Goal: Feedback & Contribution: Leave review/rating

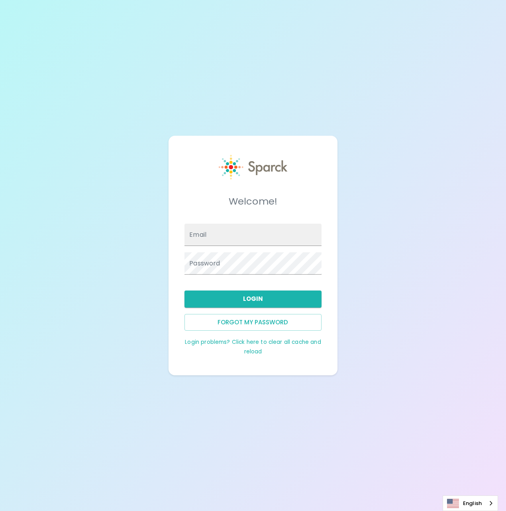
type input "[PERSON_NAME][EMAIL_ADDRESS][PERSON_NAME][DOMAIN_NAME]"
click at [316, 235] on span at bounding box center [316, 235] width 6 height 6
type input "[PERSON_NAME][EMAIL_ADDRESS][PERSON_NAME][DOMAIN_NAME]"
click at [260, 302] on button "Login" at bounding box center [252, 299] width 137 height 17
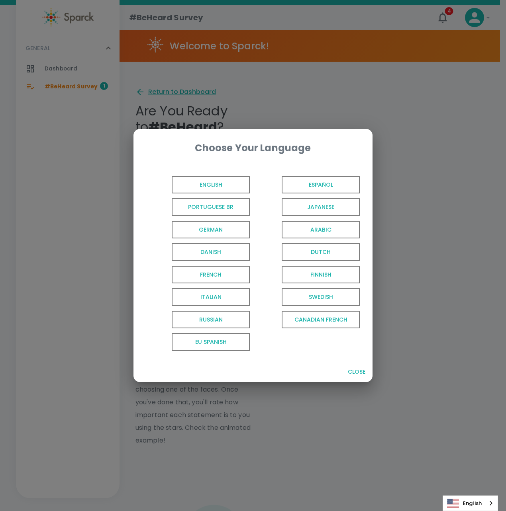
click at [189, 186] on span "English" at bounding box center [211, 185] width 78 height 18
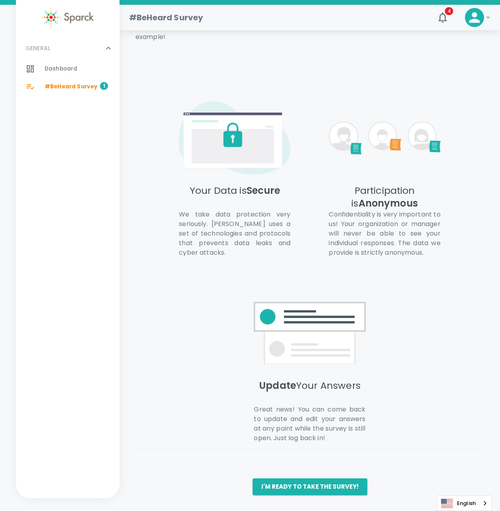
scroll to position [413, 0]
click at [80, 87] on span "#BeHeard Survey" at bounding box center [71, 87] width 53 height 8
click at [314, 489] on button "I'm ready to take the survey!" at bounding box center [309, 486] width 115 height 17
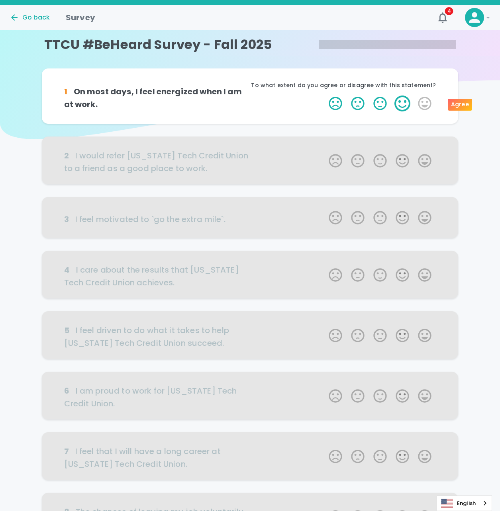
click at [402, 107] on label "4 Stars" at bounding box center [402, 104] width 22 height 16
click at [324, 96] on input "4 Stars" at bounding box center [324, 95] width 0 height 0
click at [402, 104] on label "4 Stars" at bounding box center [402, 104] width 22 height 16
click at [324, 96] on input "4 Stars" at bounding box center [324, 95] width 0 height 0
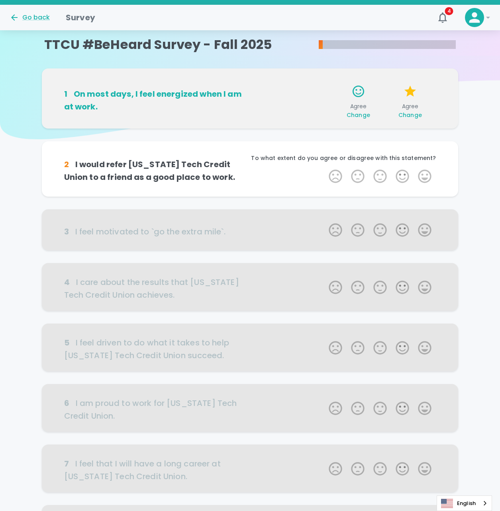
scroll to position [70, 0]
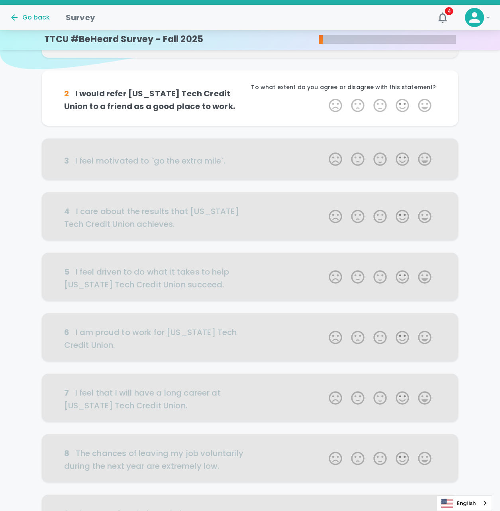
click at [402, 104] on label "4 Stars" at bounding box center [402, 106] width 22 height 16
click at [324, 98] on input "4 Stars" at bounding box center [324, 97] width 0 height 0
click at [402, 104] on label "4 Stars" at bounding box center [402, 106] width 22 height 16
click at [324, 98] on input "4 Stars" at bounding box center [324, 97] width 0 height 0
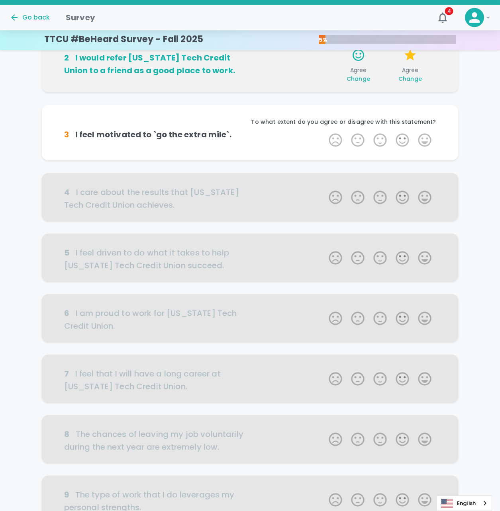
scroll to position [140, 0]
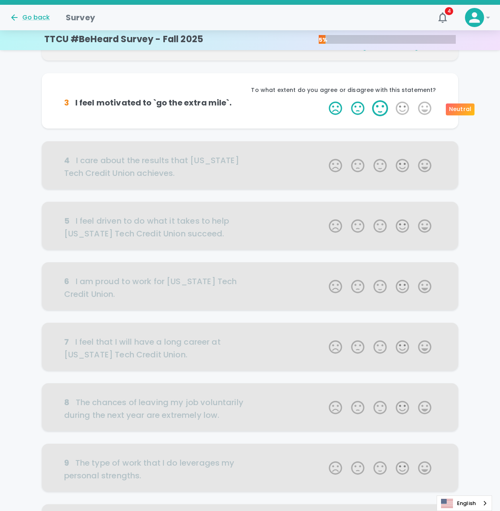
click at [379, 109] on label "3 Stars" at bounding box center [380, 108] width 22 height 16
click at [324, 100] on input "3 Stars" at bounding box center [324, 100] width 0 height 0
click at [404, 108] on label "4 Stars" at bounding box center [402, 108] width 22 height 16
click at [324, 100] on input "4 Stars" at bounding box center [324, 100] width 0 height 0
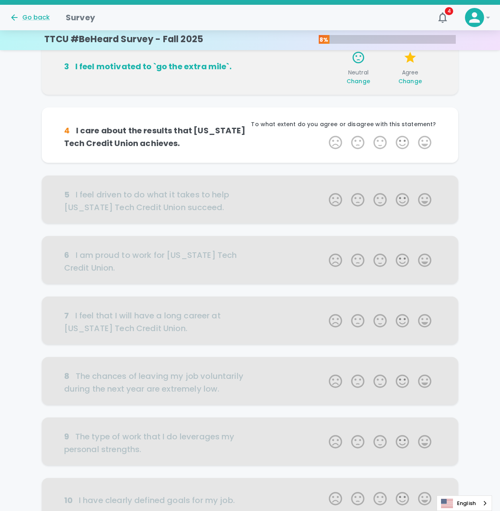
scroll to position [210, 0]
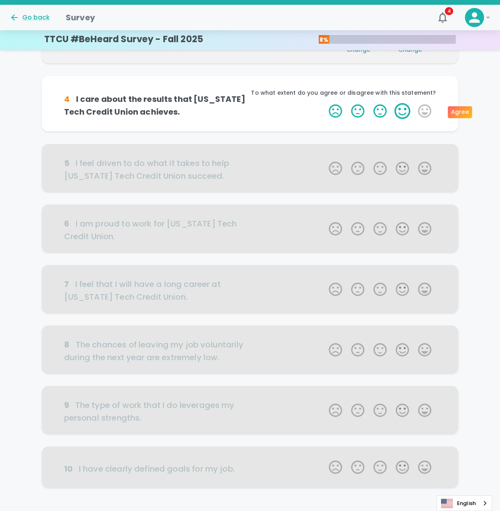
click at [400, 109] on label "4 Stars" at bounding box center [402, 111] width 22 height 16
click at [324, 103] on input "4 Stars" at bounding box center [324, 103] width 0 height 0
click at [400, 109] on label "4 Stars" at bounding box center [402, 111] width 22 height 16
click at [324, 103] on input "4 Stars" at bounding box center [324, 103] width 0 height 0
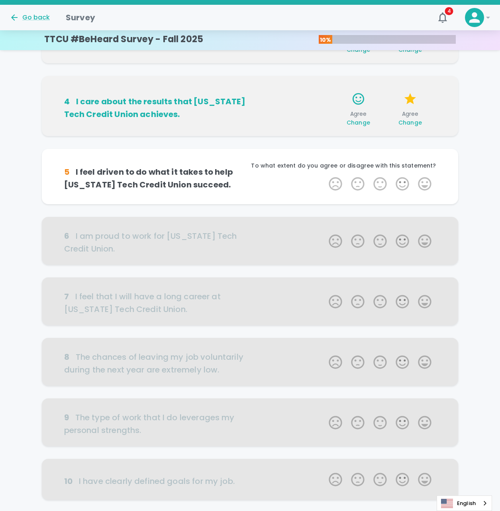
scroll to position [264, 0]
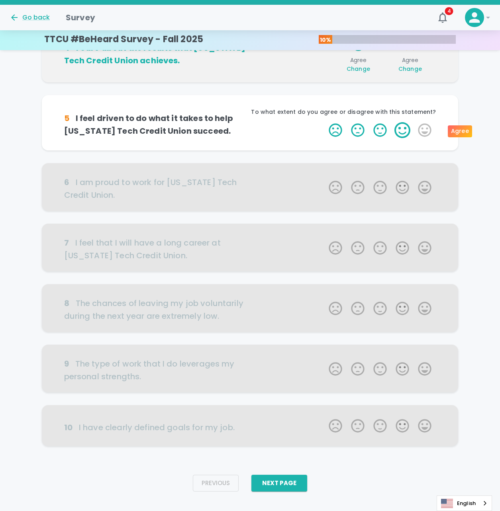
click at [399, 133] on label "4 Stars" at bounding box center [402, 130] width 22 height 16
click at [324, 122] on input "4 Stars" at bounding box center [324, 122] width 0 height 0
click at [380, 134] on label "3 Stars" at bounding box center [380, 130] width 22 height 16
click at [324, 122] on input "3 Stars" at bounding box center [324, 122] width 0 height 0
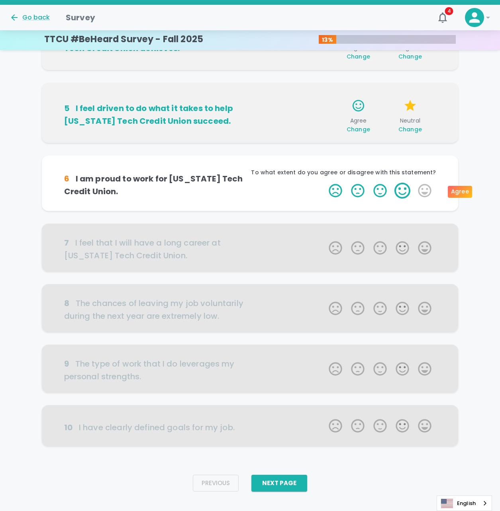
click at [404, 190] on label "4 Stars" at bounding box center [402, 191] width 22 height 16
click at [324, 183] on input "4 Stars" at bounding box center [324, 182] width 0 height 0
click at [404, 190] on label "4 Stars" at bounding box center [402, 191] width 22 height 16
click at [324, 183] on input "4 Stars" at bounding box center [324, 182] width 0 height 0
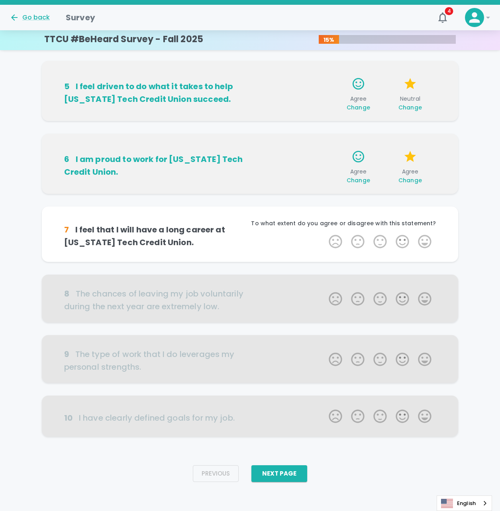
scroll to position [301, 0]
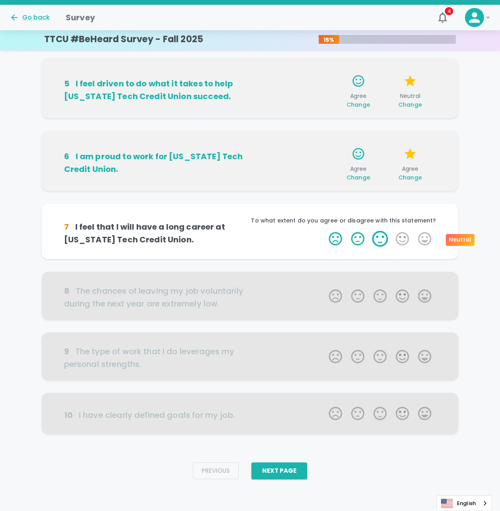
click at [383, 237] on label "3 Stars" at bounding box center [380, 239] width 22 height 16
click at [324, 231] on input "3 Stars" at bounding box center [324, 230] width 0 height 0
click at [380, 240] on label "3 Stars" at bounding box center [380, 239] width 22 height 16
click at [324, 231] on input "3 Stars" at bounding box center [324, 230] width 0 height 0
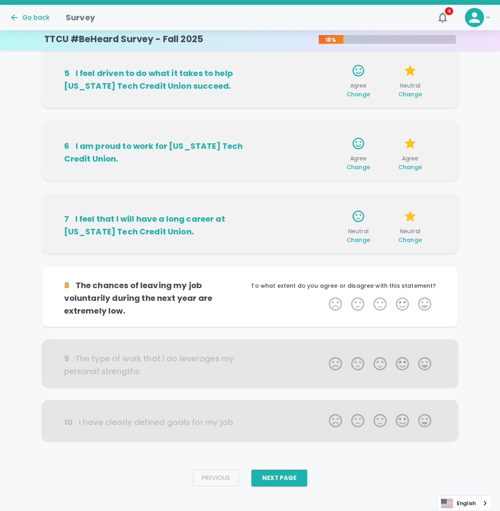
scroll to position [313, 0]
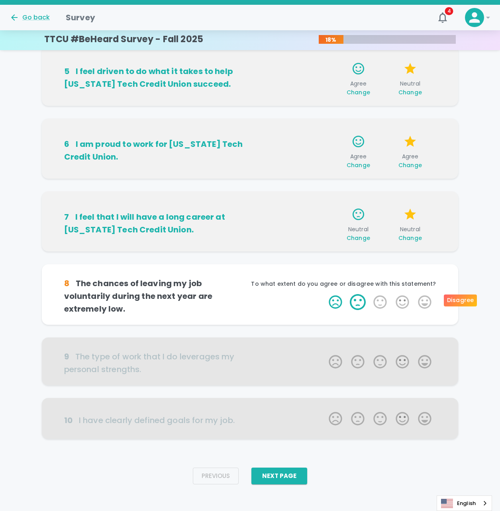
click at [357, 297] on label "2 Stars" at bounding box center [357, 302] width 22 height 16
click at [324, 294] on input "2 Stars" at bounding box center [324, 294] width 0 height 0
click at [404, 299] on label "4 Stars" at bounding box center [402, 302] width 22 height 16
click at [324, 294] on input "4 Stars" at bounding box center [324, 294] width 0 height 0
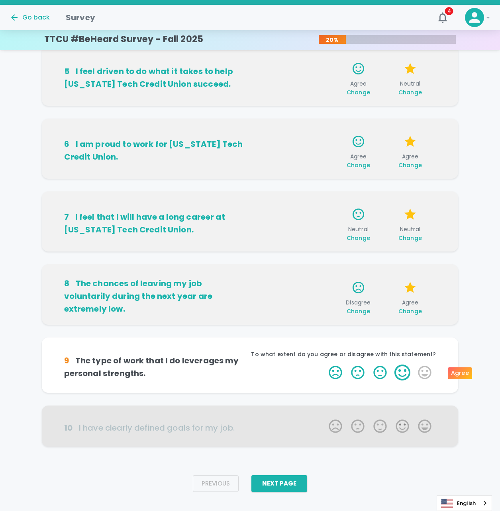
click at [404, 373] on label "4 Stars" at bounding box center [402, 373] width 22 height 16
click at [324, 365] on input "4 Stars" at bounding box center [324, 364] width 0 height 0
click at [399, 373] on label "4 Stars" at bounding box center [402, 373] width 22 height 16
click at [324, 365] on input "4 Stars" at bounding box center [324, 364] width 0 height 0
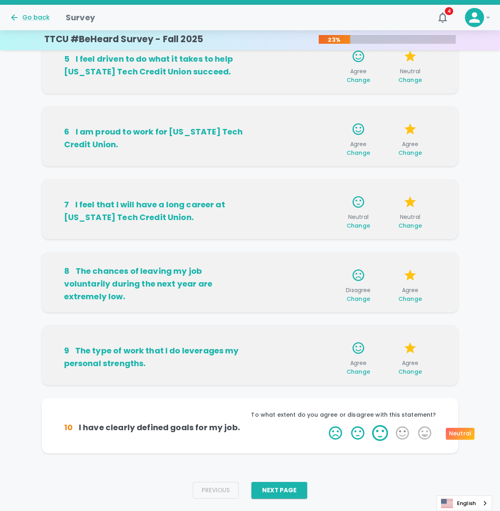
click at [382, 432] on label "3 Stars" at bounding box center [380, 433] width 22 height 16
click at [324, 425] on input "3 Stars" at bounding box center [324, 425] width 0 height 0
click at [382, 432] on label "3 Stars" at bounding box center [380, 433] width 22 height 16
click at [324, 425] on input "3 Stars" at bounding box center [324, 425] width 0 height 0
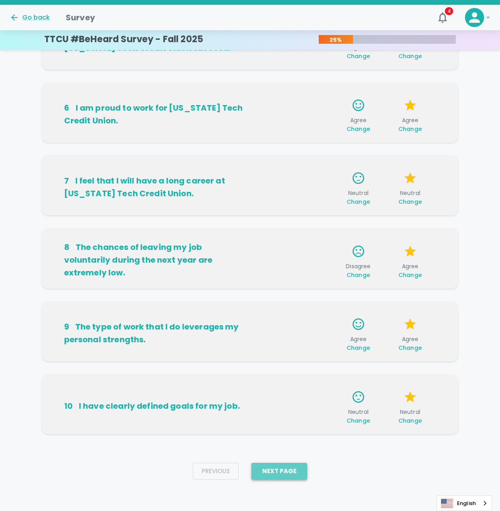
click at [294, 473] on button "Next Page" at bounding box center [279, 471] width 56 height 17
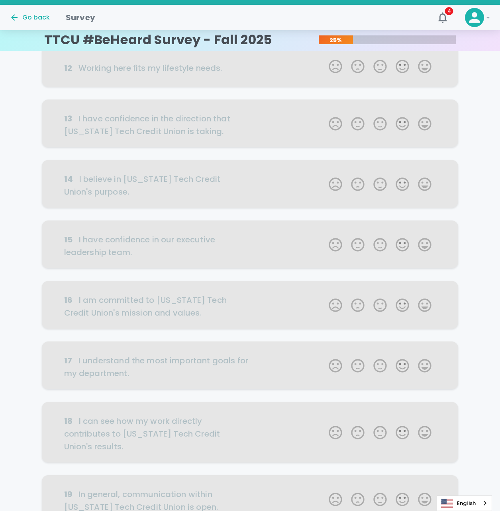
scroll to position [0, 0]
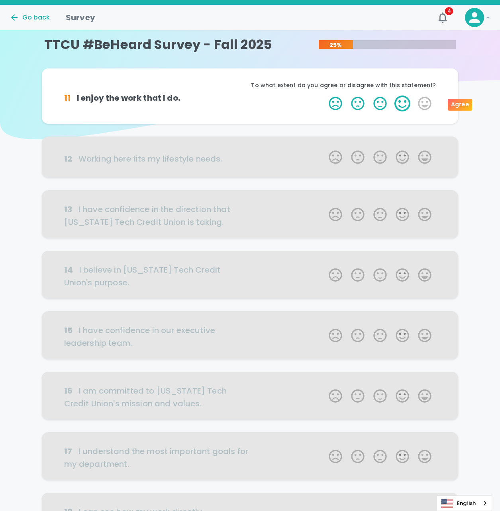
click at [402, 107] on label "4 Stars" at bounding box center [402, 104] width 22 height 16
click at [324, 96] on input "4 Stars" at bounding box center [324, 95] width 0 height 0
click at [379, 104] on label "3 Stars" at bounding box center [380, 104] width 22 height 16
click at [324, 96] on input "3 Stars" at bounding box center [324, 95] width 0 height 0
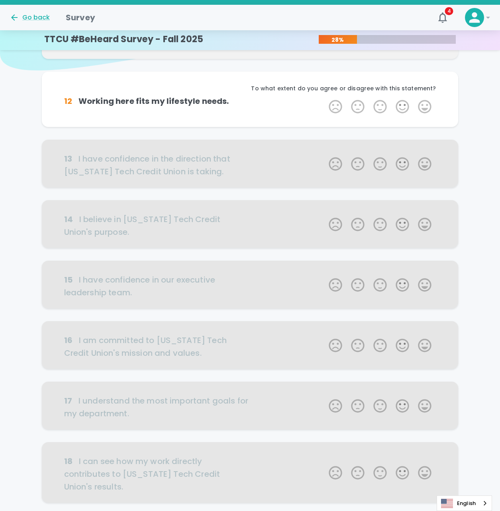
scroll to position [70, 0]
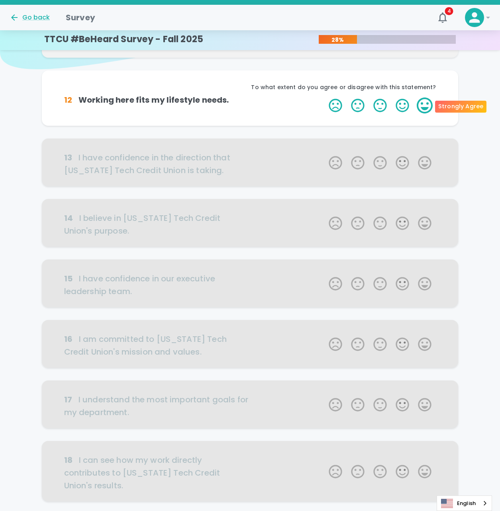
click at [428, 106] on label "5 Stars" at bounding box center [424, 106] width 22 height 16
click at [324, 98] on input "5 Stars" at bounding box center [324, 97] width 0 height 0
click at [403, 106] on label "4 Stars" at bounding box center [402, 106] width 22 height 16
click at [324, 98] on input "4 Stars" at bounding box center [324, 97] width 0 height 0
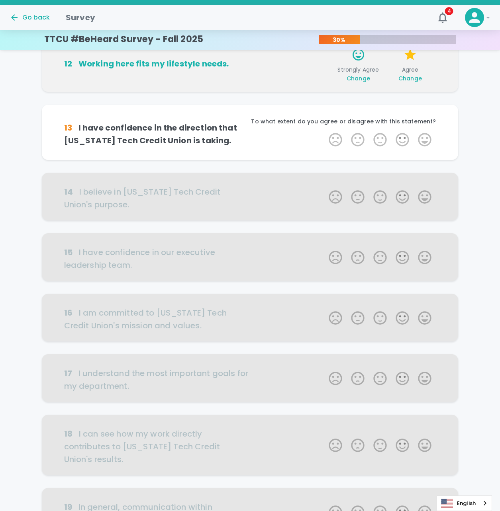
scroll to position [140, 0]
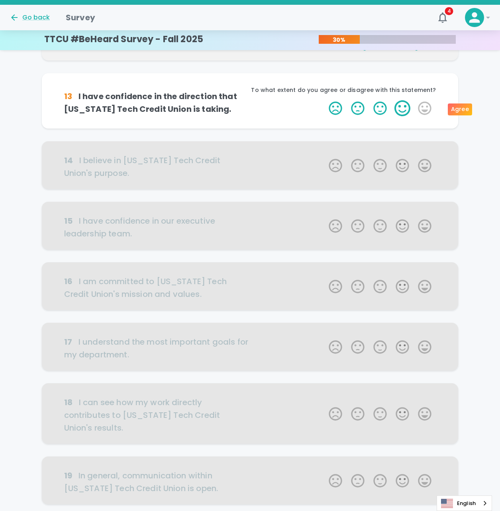
click at [397, 109] on label "4 Stars" at bounding box center [402, 108] width 22 height 16
click at [324, 100] on input "4 Stars" at bounding box center [324, 100] width 0 height 0
click at [406, 110] on label "4 Stars" at bounding box center [402, 108] width 22 height 16
click at [324, 100] on input "4 Stars" at bounding box center [324, 100] width 0 height 0
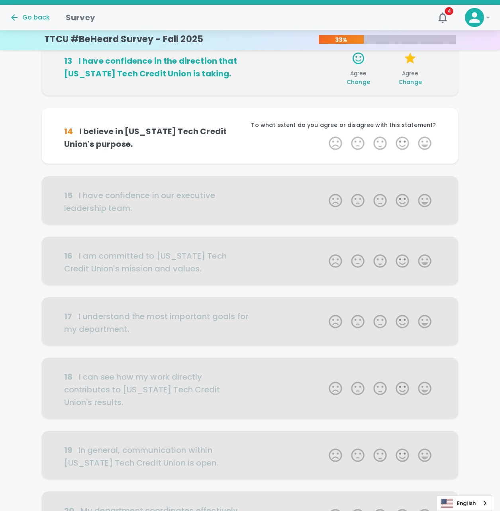
scroll to position [210, 0]
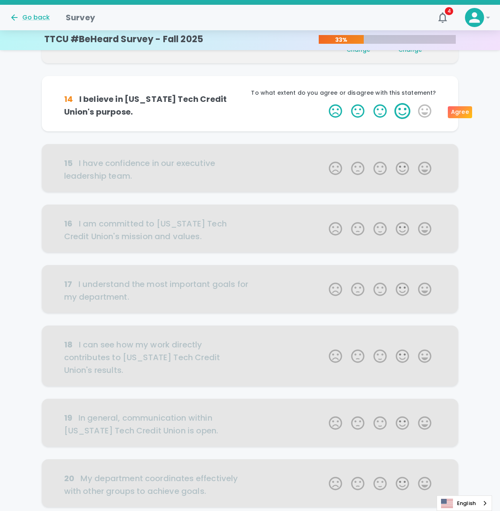
click at [400, 111] on label "4 Stars" at bounding box center [402, 111] width 22 height 16
click at [324, 103] on input "4 Stars" at bounding box center [324, 103] width 0 height 0
click at [404, 111] on label "4 Stars" at bounding box center [402, 111] width 22 height 16
click at [324, 103] on input "4 Stars" at bounding box center [324, 103] width 0 height 0
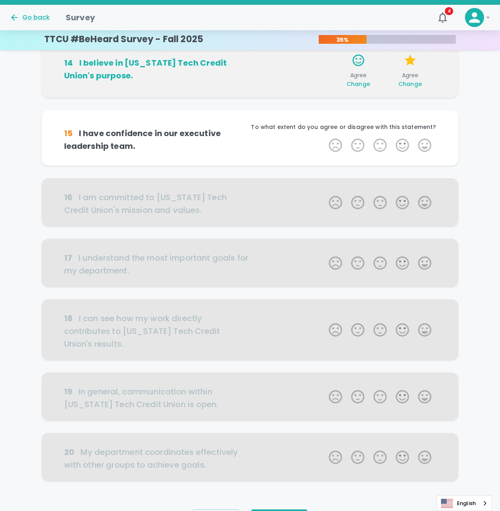
scroll to position [280, 0]
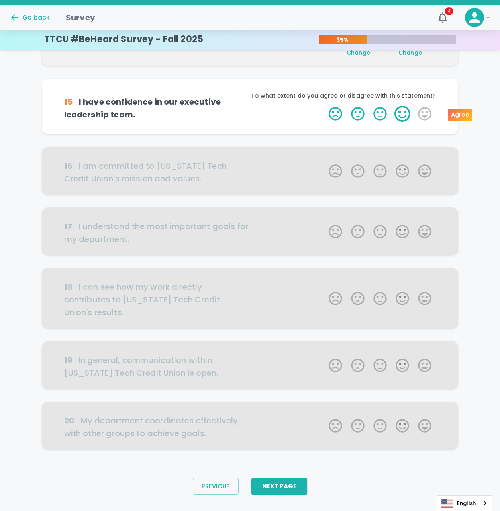
click at [394, 113] on label "4 Stars" at bounding box center [402, 114] width 22 height 16
click at [324, 106] on input "4 Stars" at bounding box center [324, 105] width 0 height 0
click at [400, 113] on label "4 Stars" at bounding box center [402, 114] width 22 height 16
click at [324, 106] on input "4 Stars" at bounding box center [324, 105] width 0 height 0
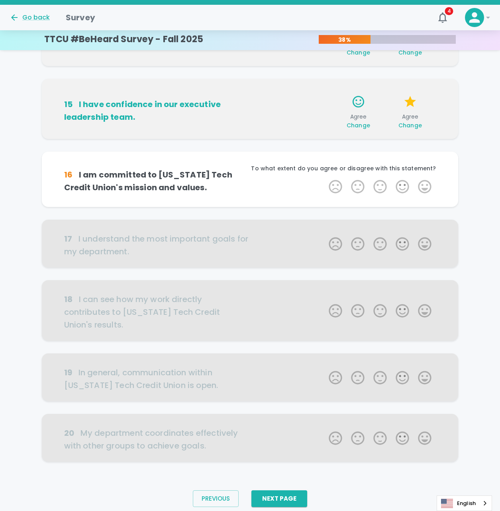
scroll to position [296, 0]
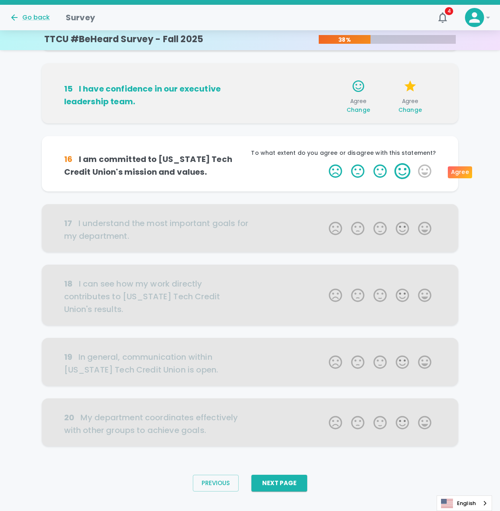
click at [401, 169] on label "4 Stars" at bounding box center [402, 171] width 22 height 16
click at [324, 163] on input "4 Stars" at bounding box center [324, 163] width 0 height 0
click at [404, 173] on label "4 Stars" at bounding box center [402, 171] width 22 height 16
click at [324, 163] on input "4 Stars" at bounding box center [324, 163] width 0 height 0
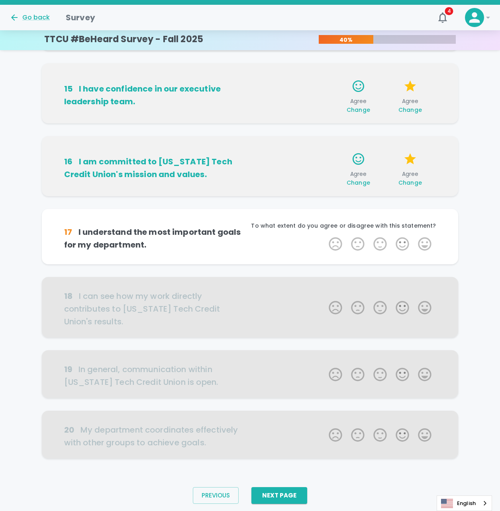
scroll to position [308, 0]
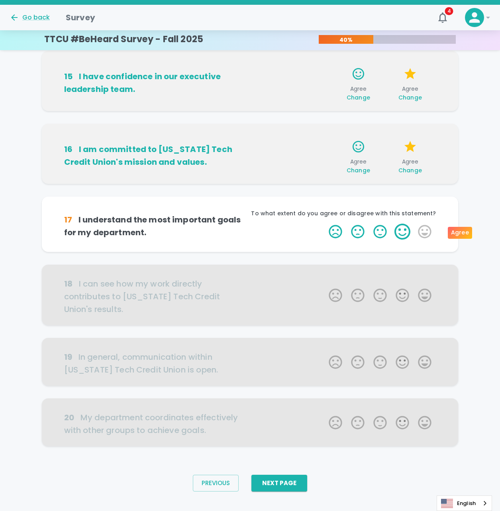
click at [402, 230] on label "4 Stars" at bounding box center [402, 232] width 22 height 16
click at [324, 224] on input "4 Stars" at bounding box center [324, 223] width 0 height 0
click at [402, 231] on label "4 Stars" at bounding box center [402, 232] width 22 height 16
click at [324, 224] on input "4 Stars" at bounding box center [324, 223] width 0 height 0
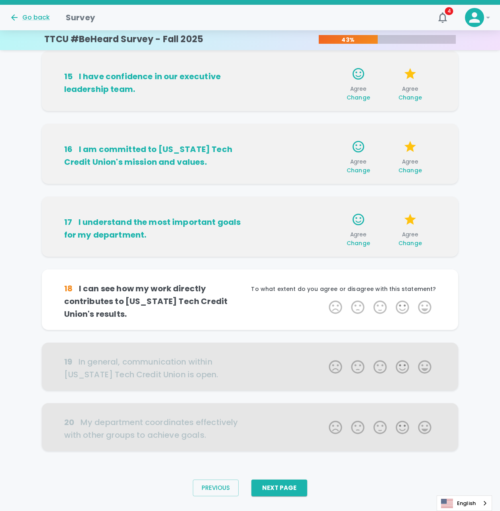
scroll to position [320, 0]
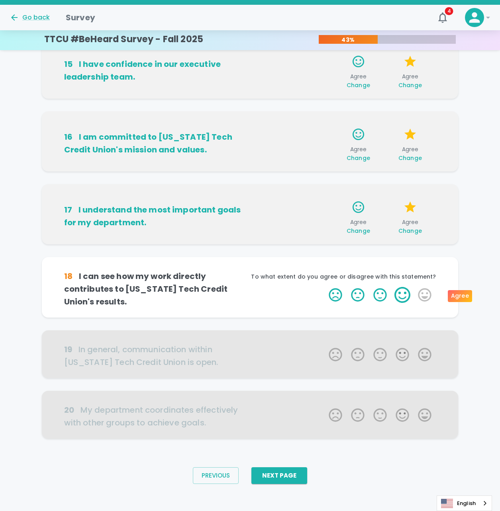
click at [402, 297] on label "4 Stars" at bounding box center [402, 295] width 22 height 16
click at [324, 287] on input "4 Stars" at bounding box center [324, 287] width 0 height 0
click at [402, 295] on label "4 Stars" at bounding box center [402, 295] width 22 height 16
click at [324, 287] on input "4 Stars" at bounding box center [324, 287] width 0 height 0
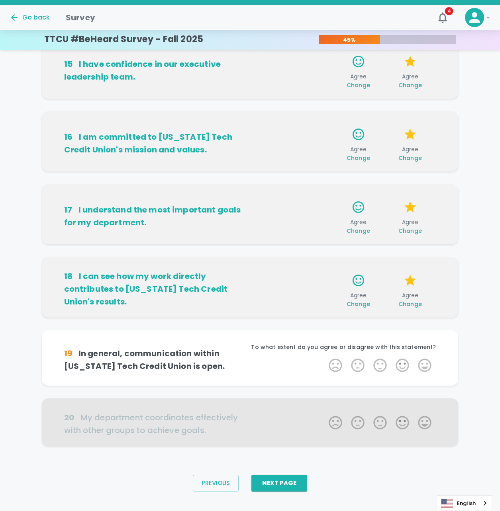
scroll to position [325, 0]
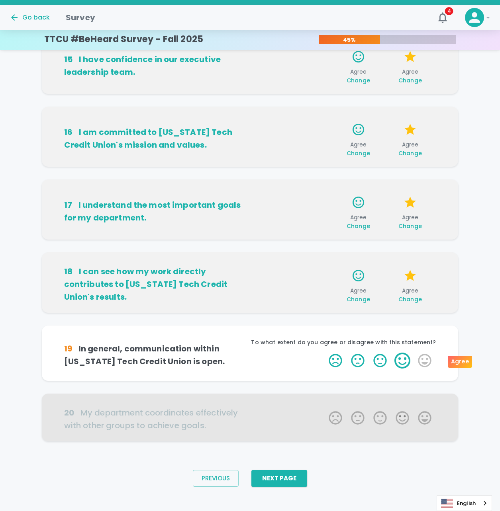
click at [401, 357] on label "4 Stars" at bounding box center [402, 361] width 22 height 16
click at [324, 353] on input "4 Stars" at bounding box center [324, 352] width 0 height 0
click at [401, 359] on label "4 Stars" at bounding box center [402, 361] width 22 height 16
click at [324, 353] on input "4 Stars" at bounding box center [324, 352] width 0 height 0
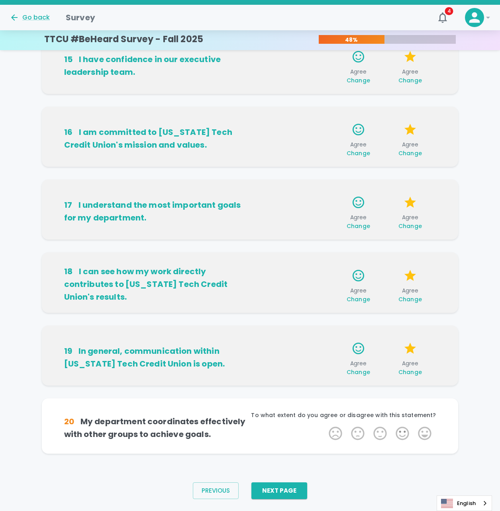
scroll to position [333, 0]
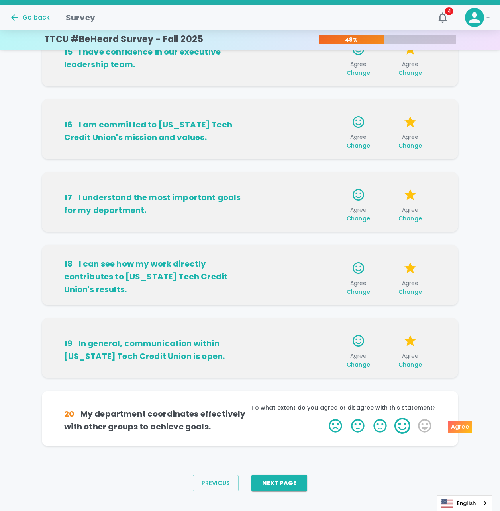
click at [405, 425] on label "4 Stars" at bounding box center [402, 426] width 22 height 16
click at [324, 418] on input "4 Stars" at bounding box center [324, 418] width 0 height 0
click at [404, 427] on label "4 Stars" at bounding box center [402, 426] width 22 height 16
click at [324, 418] on input "4 Stars" at bounding box center [324, 418] width 0 height 0
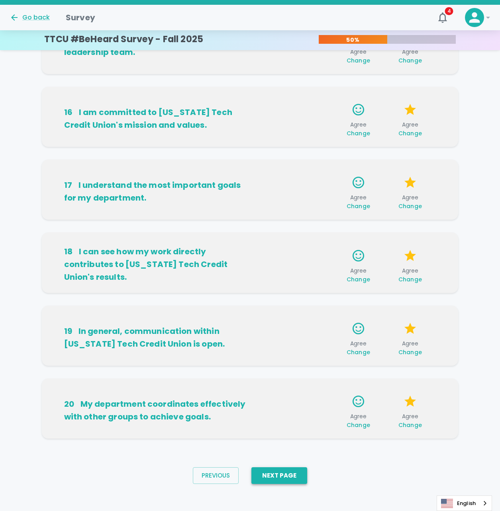
click at [294, 471] on button "Next Page" at bounding box center [279, 475] width 56 height 17
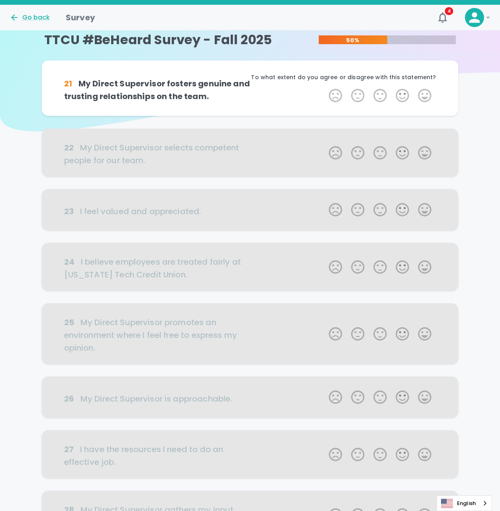
scroll to position [0, 0]
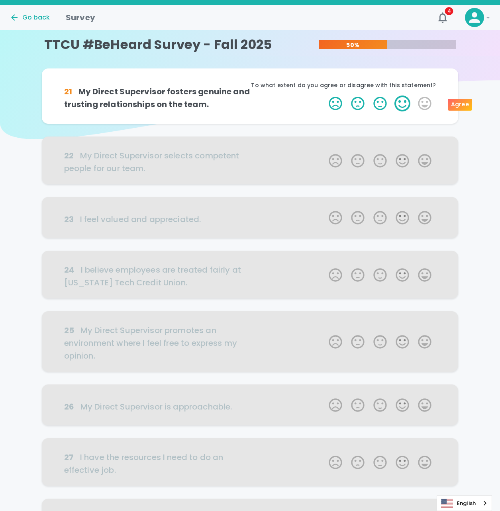
click at [400, 103] on label "4 Stars" at bounding box center [402, 104] width 22 height 16
click at [324, 96] on input "4 Stars" at bounding box center [324, 95] width 0 height 0
click at [377, 105] on label "3 Stars" at bounding box center [380, 104] width 22 height 16
click at [324, 96] on input "3 Stars" at bounding box center [324, 95] width 0 height 0
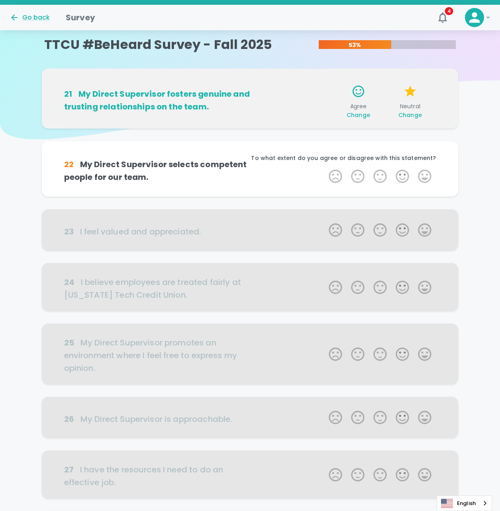
scroll to position [70, 0]
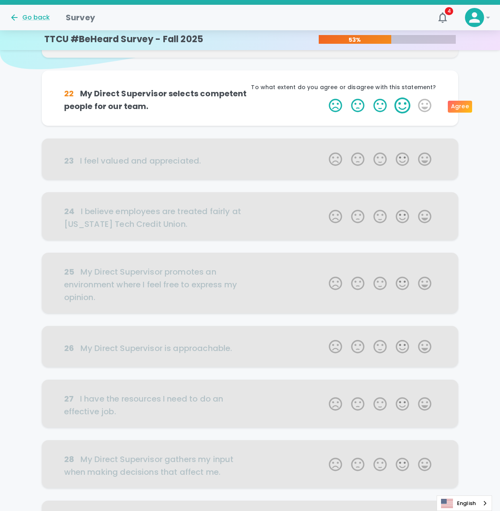
click at [404, 105] on label "4 Stars" at bounding box center [402, 106] width 22 height 16
click at [324, 98] on input "4 Stars" at bounding box center [324, 97] width 0 height 0
click at [401, 107] on label "4 Stars" at bounding box center [402, 106] width 22 height 16
click at [324, 98] on input "4 Stars" at bounding box center [324, 97] width 0 height 0
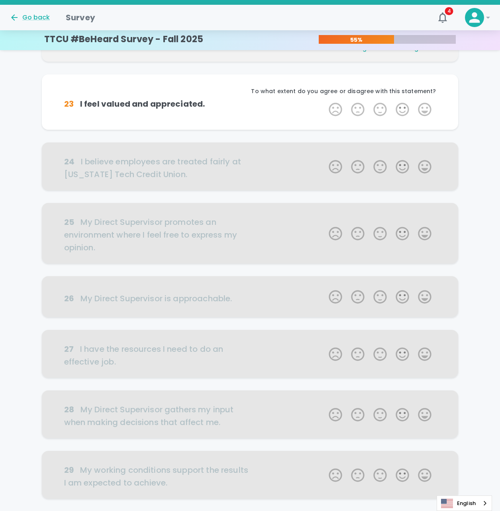
scroll to position [140, 0]
click at [382, 111] on label "3 Stars" at bounding box center [380, 108] width 22 height 16
click at [324, 100] on input "3 Stars" at bounding box center [324, 100] width 0 height 0
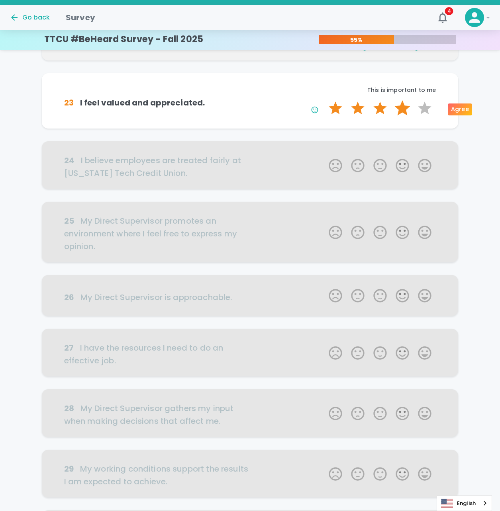
click at [401, 109] on label "4 Stars" at bounding box center [402, 108] width 22 height 16
click at [324, 100] on input "4 Stars" at bounding box center [324, 100] width 0 height 0
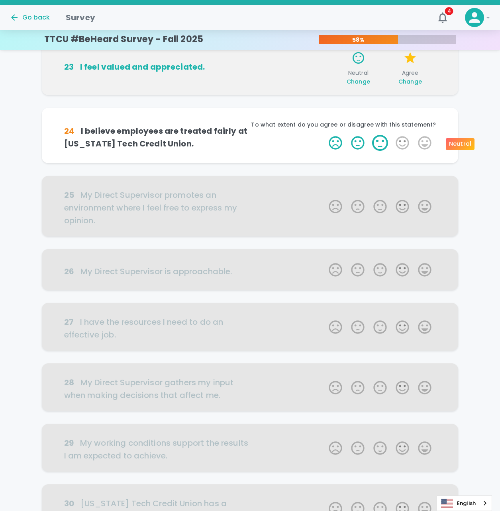
scroll to position [210, 0]
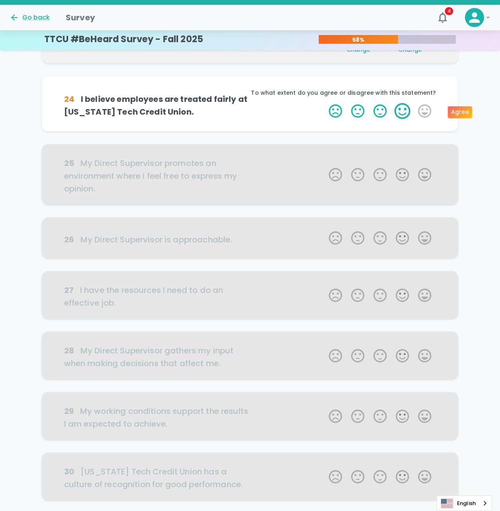
click at [401, 110] on label "4 Stars" at bounding box center [402, 111] width 22 height 16
click at [324, 103] on input "4 Stars" at bounding box center [324, 103] width 0 height 0
click at [379, 114] on label "3 Stars" at bounding box center [380, 111] width 22 height 16
click at [324, 103] on input "3 Stars" at bounding box center [324, 103] width 0 height 0
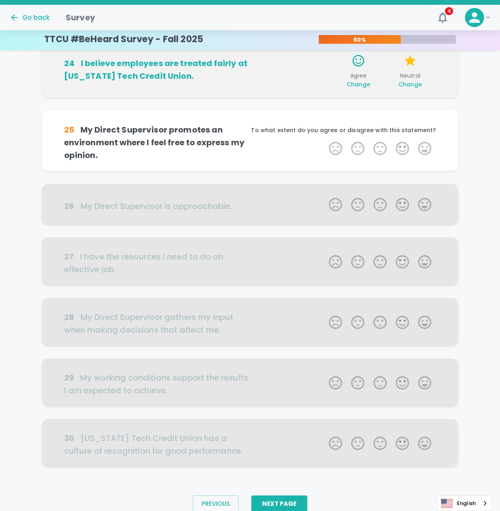
scroll to position [277, 0]
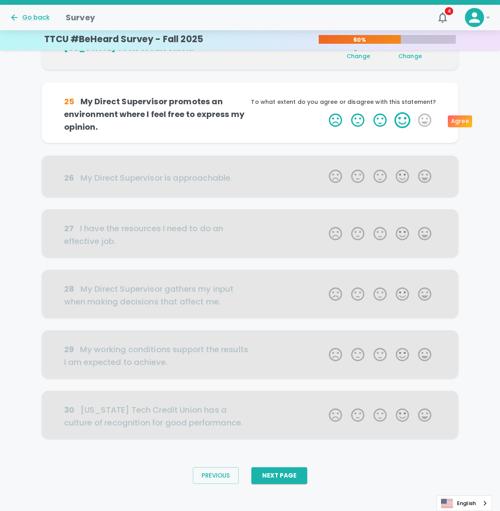
click at [403, 118] on label "4 Stars" at bounding box center [402, 120] width 22 height 16
click at [324, 112] on input "4 Stars" at bounding box center [324, 112] width 0 height 0
click at [402, 119] on label "4 Stars" at bounding box center [402, 120] width 22 height 16
click at [324, 112] on input "4 Stars" at bounding box center [324, 112] width 0 height 0
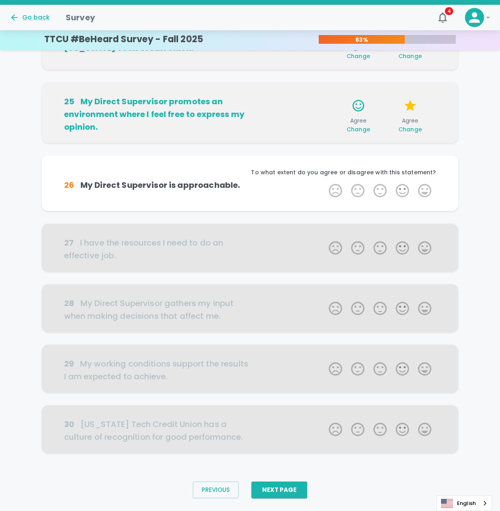
scroll to position [281, 0]
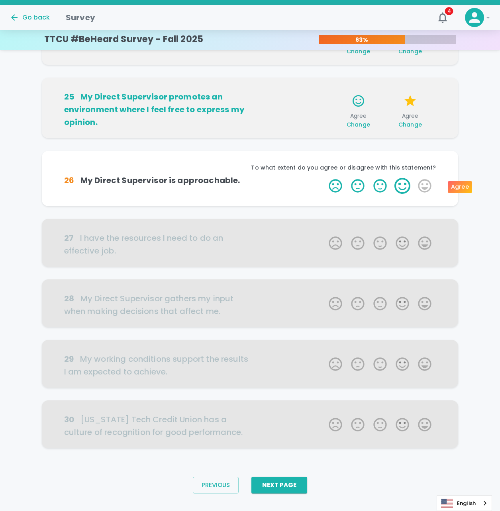
click at [401, 186] on label "4 Stars" at bounding box center [402, 186] width 22 height 16
click at [324, 178] on input "4 Stars" at bounding box center [324, 178] width 0 height 0
click at [401, 186] on label "4 Stars" at bounding box center [402, 186] width 22 height 16
click at [324, 178] on input "4 Stars" at bounding box center [324, 178] width 0 height 0
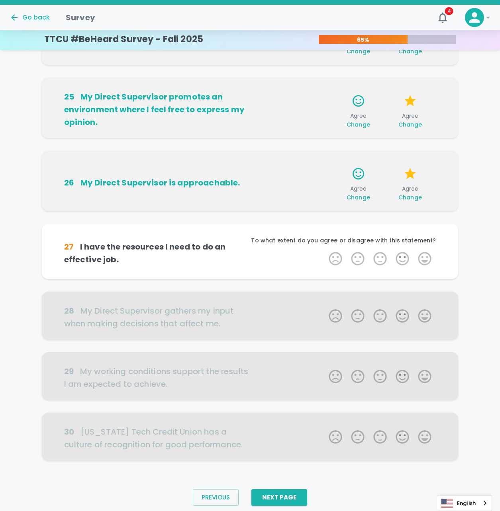
scroll to position [296, 0]
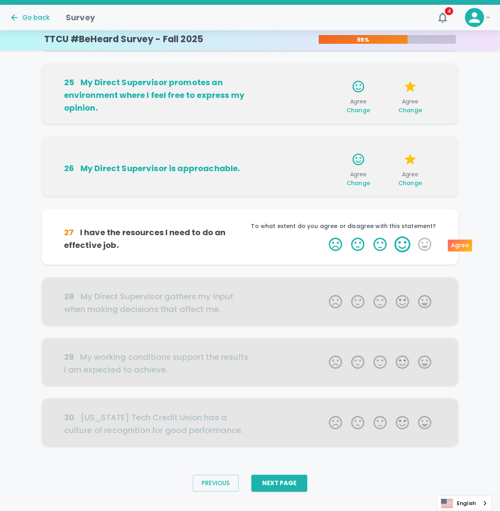
click at [404, 243] on label "4 Stars" at bounding box center [402, 244] width 22 height 16
click at [324, 236] on input "4 Stars" at bounding box center [324, 236] width 0 height 0
click at [404, 245] on label "4 Stars" at bounding box center [402, 244] width 22 height 16
click at [324, 236] on input "4 Stars" at bounding box center [324, 236] width 0 height 0
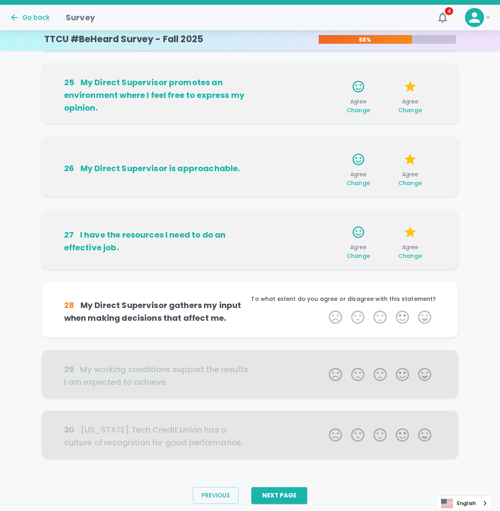
scroll to position [308, 0]
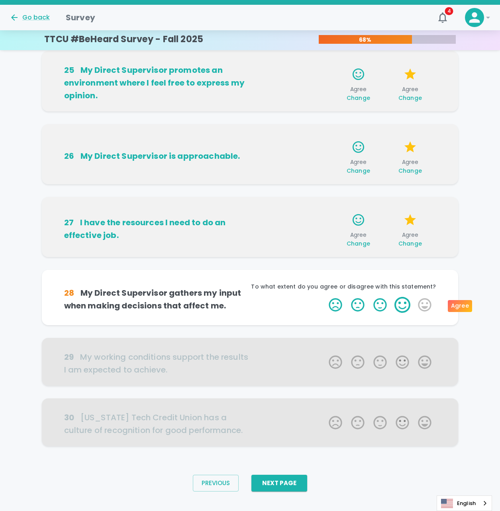
click at [405, 303] on label "4 Stars" at bounding box center [402, 305] width 22 height 16
click at [324, 297] on input "4 Stars" at bounding box center [324, 297] width 0 height 0
click at [401, 305] on label "4 Stars" at bounding box center [402, 305] width 22 height 16
click at [324, 297] on input "4 Stars" at bounding box center [324, 297] width 0 height 0
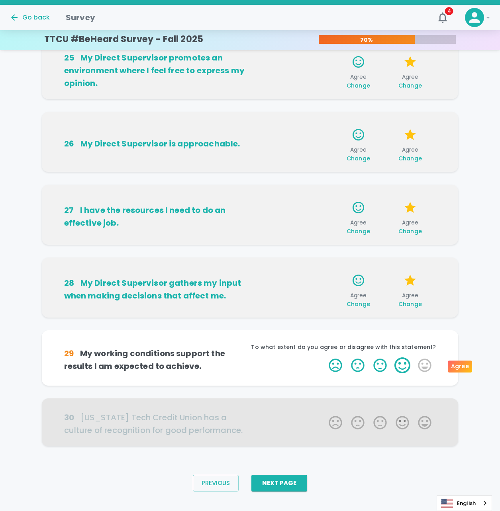
click at [400, 365] on label "4 Stars" at bounding box center [402, 365] width 22 height 16
click at [324, 357] on input "4 Stars" at bounding box center [324, 357] width 0 height 0
click at [398, 366] on label "4 Stars" at bounding box center [402, 365] width 22 height 16
click at [324, 357] on input "4 Stars" at bounding box center [324, 357] width 0 height 0
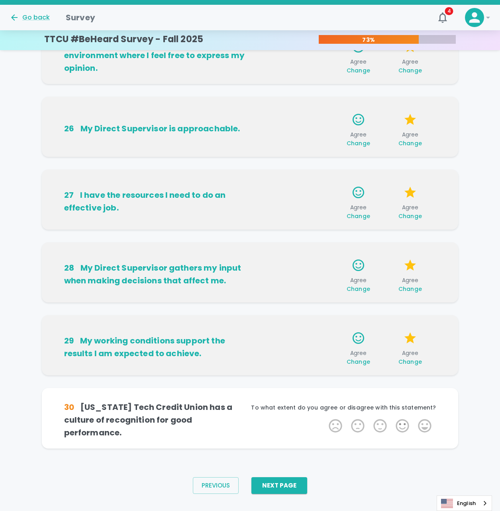
scroll to position [345, 0]
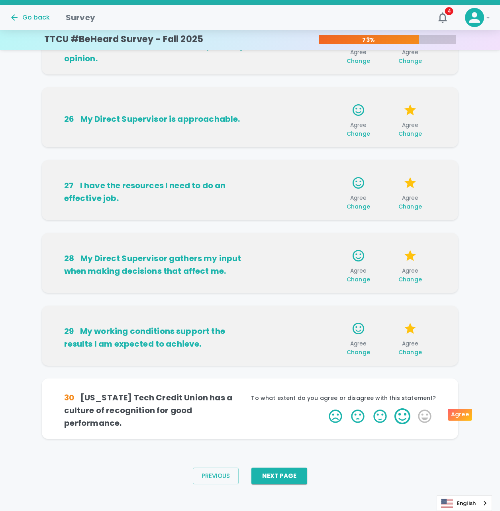
click at [401, 416] on label "4 Stars" at bounding box center [402, 416] width 22 height 16
click at [324, 408] on input "4 Stars" at bounding box center [324, 408] width 0 height 0
click at [401, 416] on label "4 Stars" at bounding box center [402, 416] width 22 height 16
click at [324, 408] on input "4 Stars" at bounding box center [324, 408] width 0 height 0
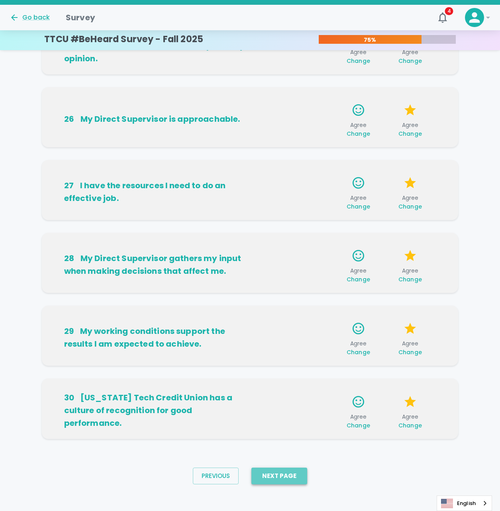
click at [271, 473] on button "Next Page" at bounding box center [279, 476] width 56 height 17
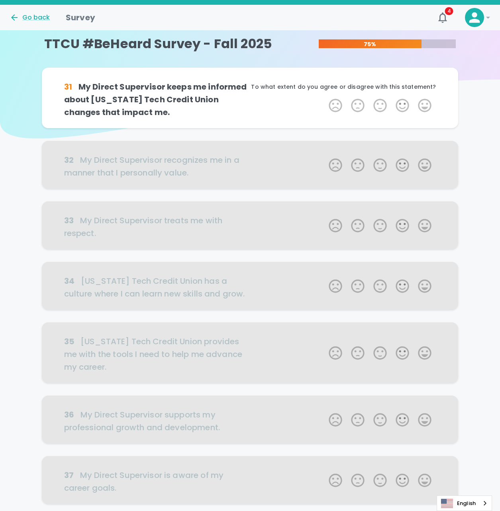
scroll to position [0, 0]
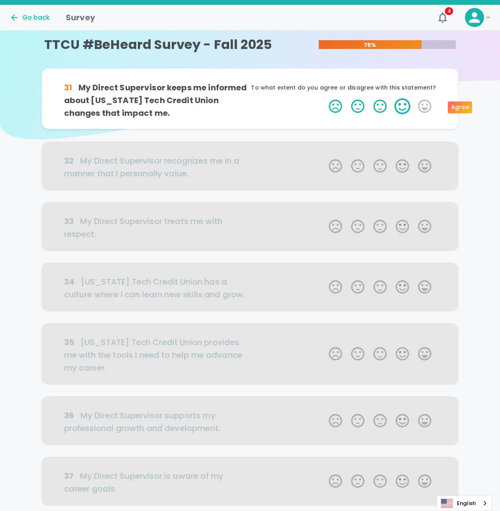
click at [407, 107] on label "4 Stars" at bounding box center [402, 106] width 22 height 16
click at [324, 98] on input "4 Stars" at bounding box center [324, 98] width 0 height 0
click at [399, 108] on label "4 Stars" at bounding box center [402, 106] width 22 height 16
click at [324, 98] on input "4 Stars" at bounding box center [324, 98] width 0 height 0
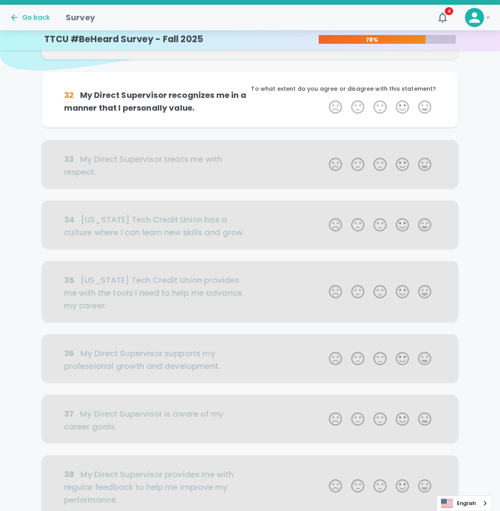
scroll to position [70, 0]
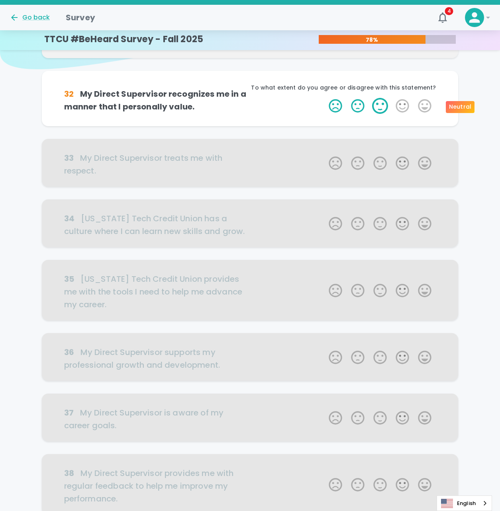
click at [383, 108] on label "3 Stars" at bounding box center [380, 106] width 22 height 16
click at [324, 98] on input "3 Stars" at bounding box center [324, 98] width 0 height 0
click at [383, 107] on label "3 Stars" at bounding box center [380, 106] width 22 height 16
click at [324, 98] on input "3 Stars" at bounding box center [324, 98] width 0 height 0
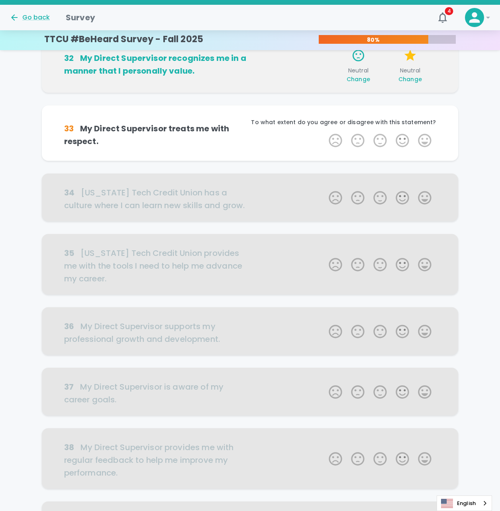
scroll to position [140, 0]
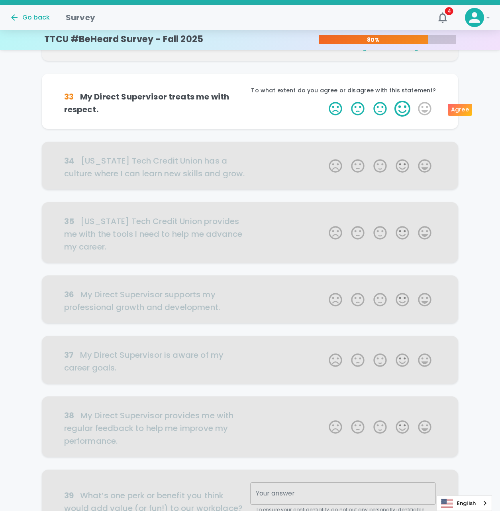
click at [403, 109] on label "4 Stars" at bounding box center [402, 109] width 22 height 16
click at [324, 101] on input "4 Stars" at bounding box center [324, 100] width 0 height 0
click at [401, 109] on label "4 Stars" at bounding box center [402, 109] width 22 height 16
click at [324, 101] on input "4 Stars" at bounding box center [324, 100] width 0 height 0
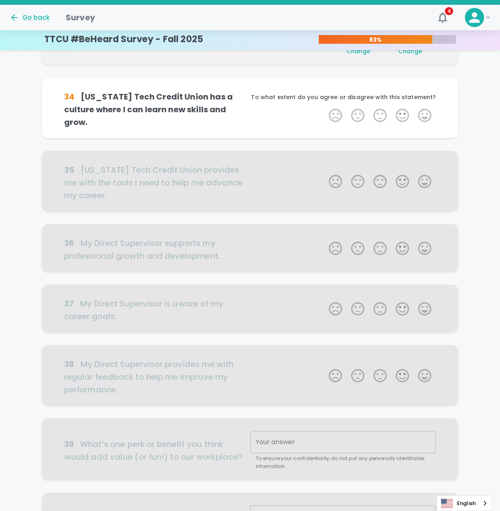
scroll to position [210, 0]
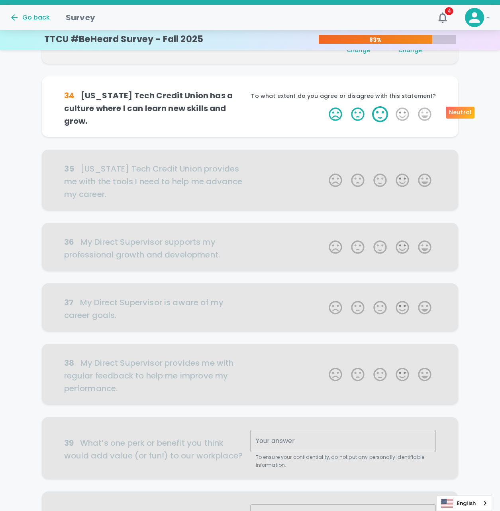
click at [376, 111] on label "3 Stars" at bounding box center [380, 114] width 22 height 16
click at [324, 106] on input "3 Stars" at bounding box center [324, 106] width 0 height 0
click at [378, 111] on label "3 Stars" at bounding box center [380, 114] width 22 height 16
click at [324, 106] on input "3 Stars" at bounding box center [324, 106] width 0 height 0
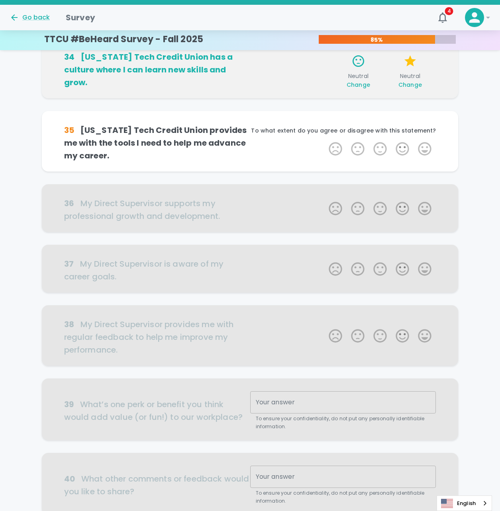
scroll to position [280, 0]
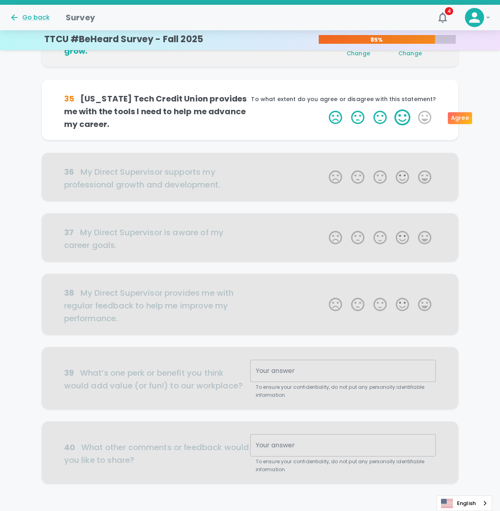
click at [398, 117] on label "4 Stars" at bounding box center [402, 117] width 22 height 16
click at [324, 109] on input "4 Stars" at bounding box center [324, 109] width 0 height 0
click at [399, 117] on label "4 Stars" at bounding box center [402, 117] width 22 height 16
click at [324, 109] on input "4 Stars" at bounding box center [324, 109] width 0 height 0
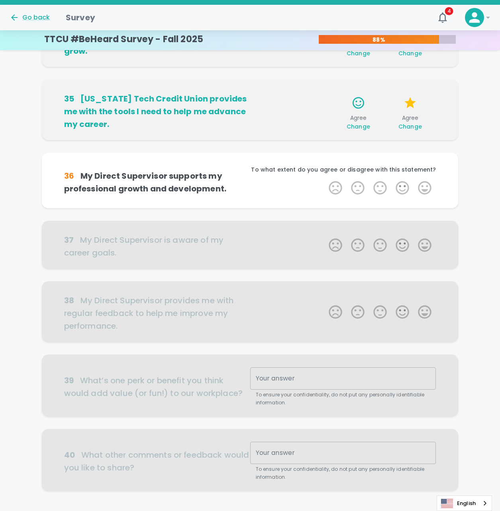
scroll to position [329, 0]
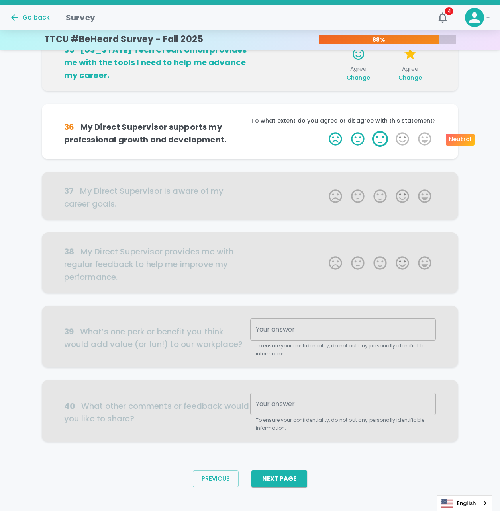
click at [377, 141] on label "3 Stars" at bounding box center [380, 139] width 22 height 16
click at [324, 131] on input "3 Stars" at bounding box center [324, 131] width 0 height 0
click at [377, 141] on label "3 Stars" at bounding box center [380, 139] width 22 height 16
click at [324, 131] on input "3 Stars" at bounding box center [324, 131] width 0 height 0
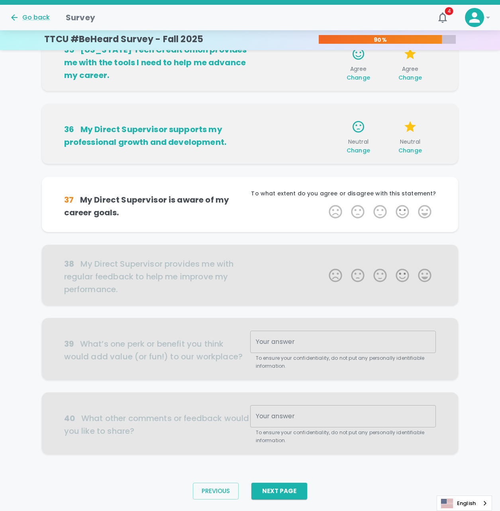
scroll to position [337, 0]
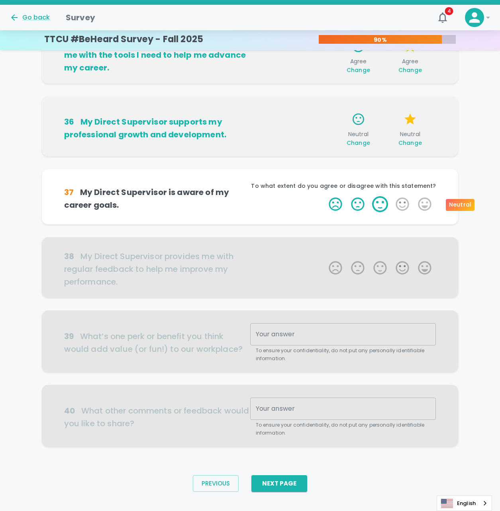
click at [382, 205] on label "3 Stars" at bounding box center [380, 204] width 22 height 16
click at [324, 196] on input "3 Stars" at bounding box center [324, 196] width 0 height 0
click at [381, 205] on label "3 Stars" at bounding box center [380, 204] width 22 height 16
click at [324, 196] on input "3 Stars" at bounding box center [324, 196] width 0 height 0
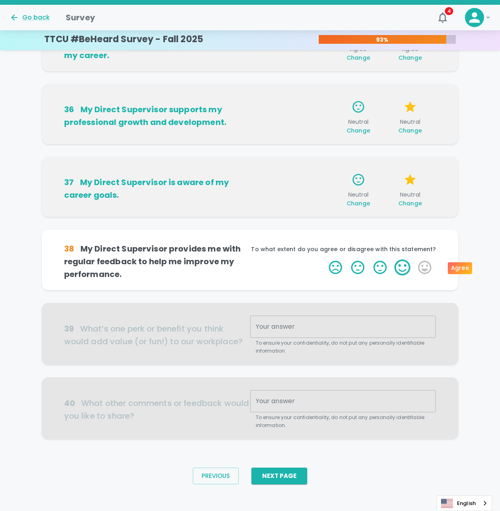
click at [400, 269] on label "4 Stars" at bounding box center [402, 268] width 22 height 16
click at [324, 260] on input "4 Stars" at bounding box center [324, 259] width 0 height 0
click at [402, 268] on label "4 Stars" at bounding box center [402, 268] width 22 height 16
click at [324, 260] on input "4 Stars" at bounding box center [324, 259] width 0 height 0
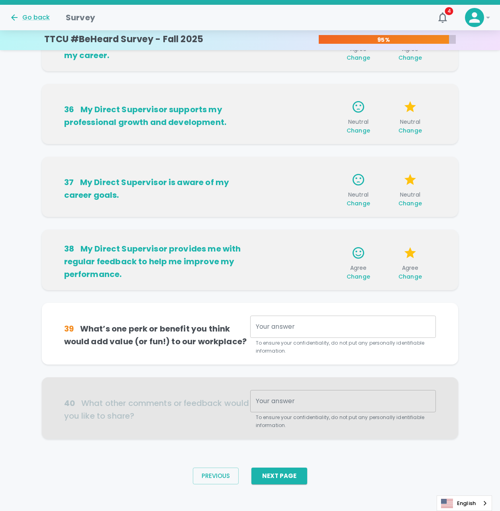
scroll to position [354, 0]
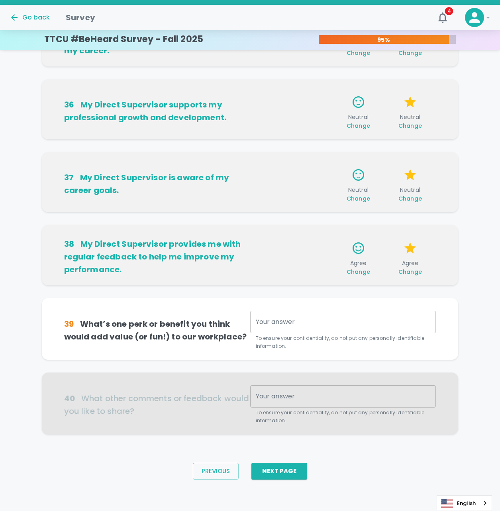
click at [293, 325] on textarea "Your answer" at bounding box center [343, 322] width 175 height 9
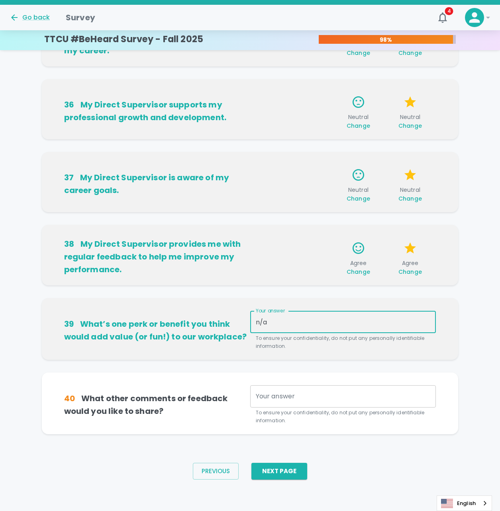
type textarea "n/a"
click at [270, 402] on div "x Your answer" at bounding box center [343, 396] width 186 height 22
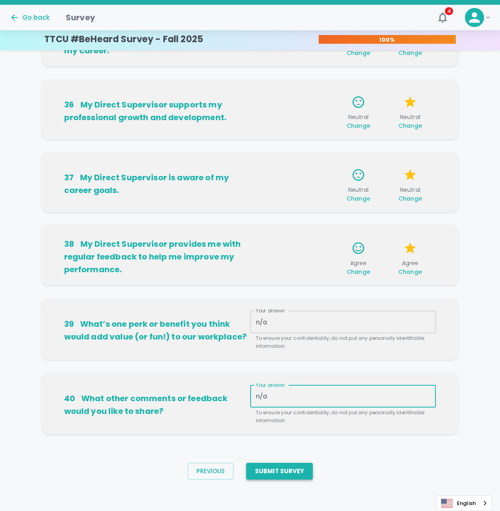
type textarea "n/a"
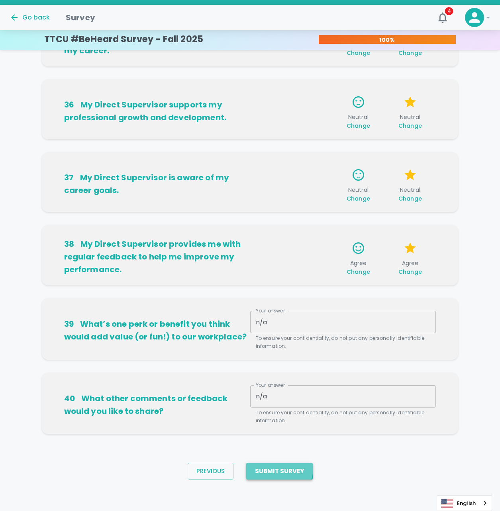
click at [277, 468] on button "Submit Survey" at bounding box center [279, 471] width 66 height 17
